Goal: Navigation & Orientation: Understand site structure

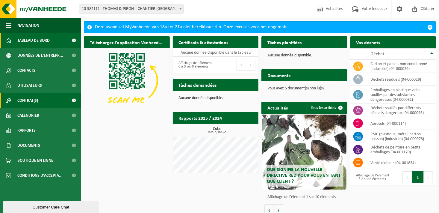
click at [33, 103] on span "Contrat(s)" at bounding box center [27, 100] width 21 height 15
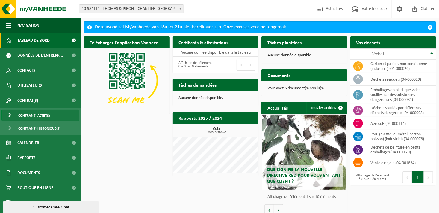
click at [35, 114] on span "Contrat(s) actif(s)" at bounding box center [34, 115] width 32 height 11
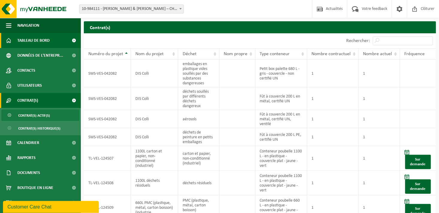
click at [24, 43] on span "Tableau de bord" at bounding box center [33, 40] width 32 height 15
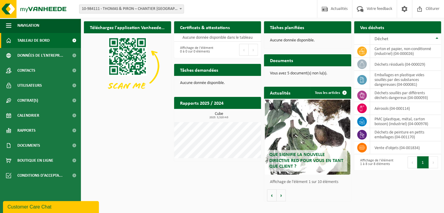
click at [275, 61] on h2 "Documents" at bounding box center [281, 60] width 35 height 12
click at [297, 75] on p "Vous avez 5 document(s) non lu(s)." at bounding box center [307, 73] width 75 height 4
click at [277, 75] on p "Vous avez 5 document(s) non lu(s)." at bounding box center [307, 73] width 75 height 4
click at [336, 72] on p "Vous avez 5 document(s) non lu(s)." at bounding box center [307, 73] width 75 height 4
click at [344, 93] on span at bounding box center [345, 93] width 12 height 12
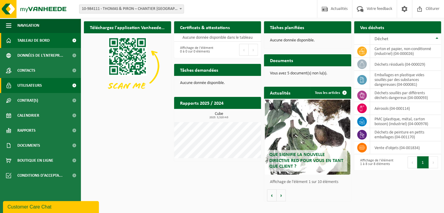
click at [32, 84] on span "Utilisateurs" at bounding box center [29, 85] width 25 height 15
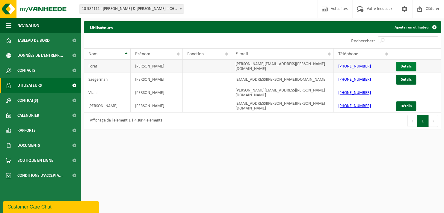
click at [406, 66] on link "Détails" at bounding box center [406, 67] width 20 height 10
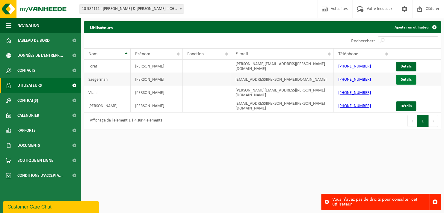
click at [406, 79] on link "Détails" at bounding box center [406, 80] width 20 height 10
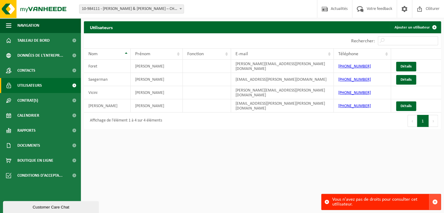
click at [434, 202] on span "button" at bounding box center [435, 201] width 5 height 5
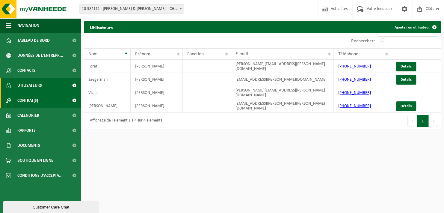
click at [41, 102] on link "Contrat(s)" at bounding box center [40, 100] width 81 height 15
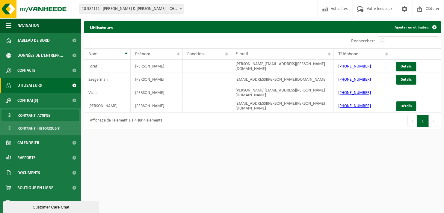
click at [36, 116] on span "Contrat(s) actif(s)" at bounding box center [34, 115] width 32 height 11
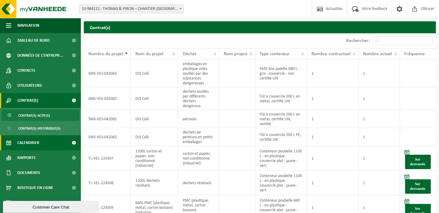
click at [27, 143] on span "Calendrier" at bounding box center [28, 142] width 22 height 15
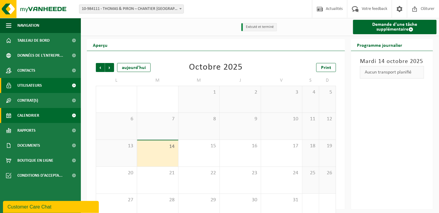
click at [35, 88] on span "Utilisateurs" at bounding box center [29, 85] width 25 height 15
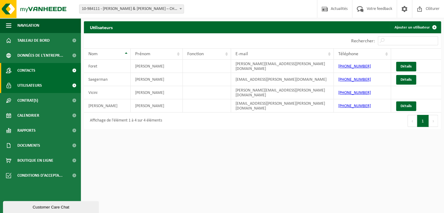
click at [31, 71] on span "Contacts" at bounding box center [26, 70] width 18 height 15
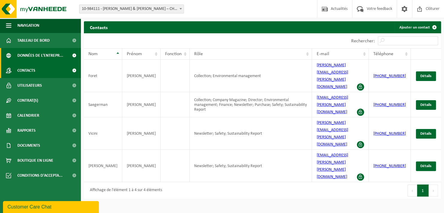
click at [31, 56] on span "Données de l'entrepr..." at bounding box center [40, 55] width 46 height 15
